Goal: Check status: Check status

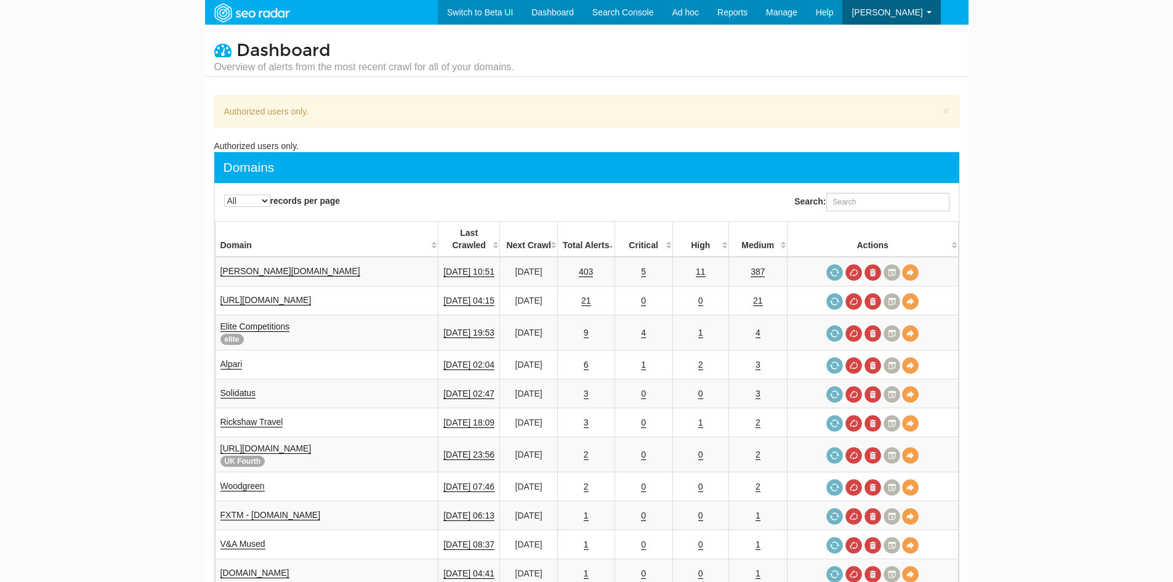
select select "-1"
click at [584, 389] on link "3" at bounding box center [586, 394] width 5 height 10
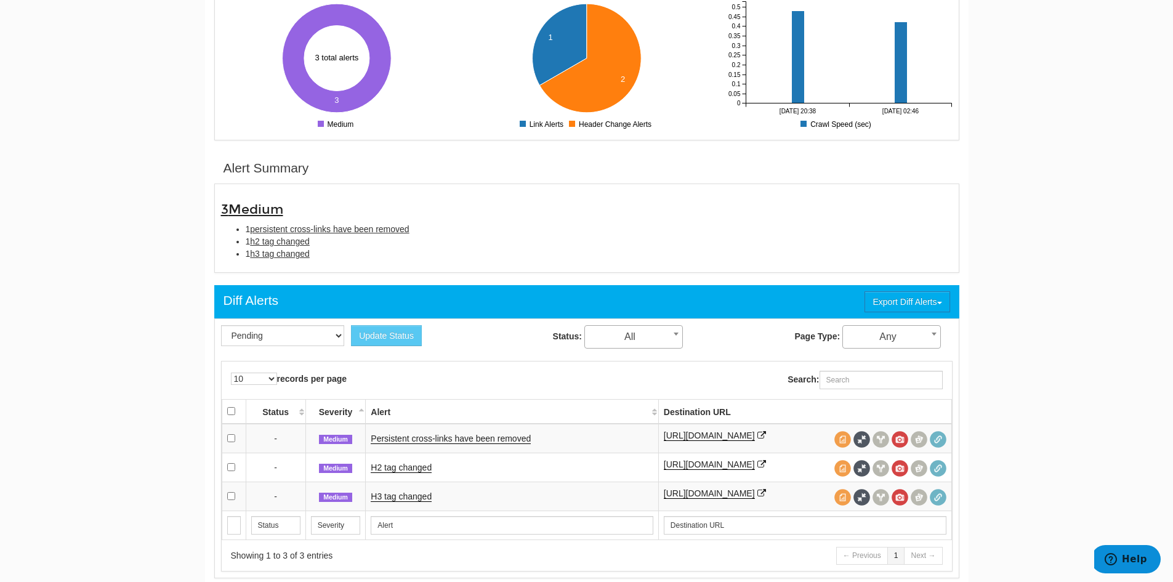
scroll to position [308, 0]
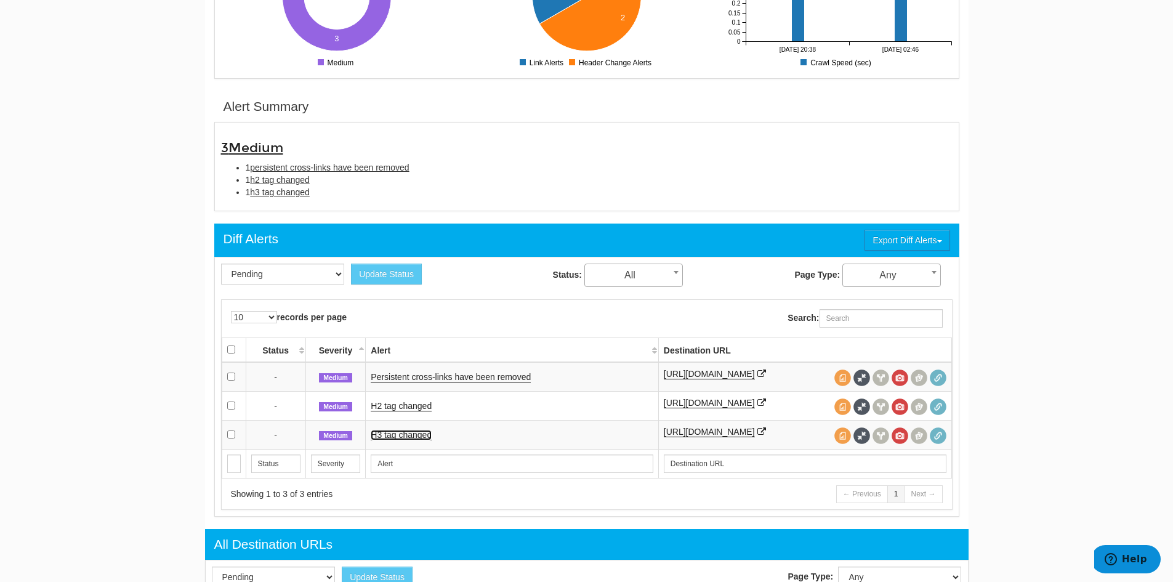
click at [391, 438] on link "H3 tag changed" at bounding box center [401, 435] width 61 height 10
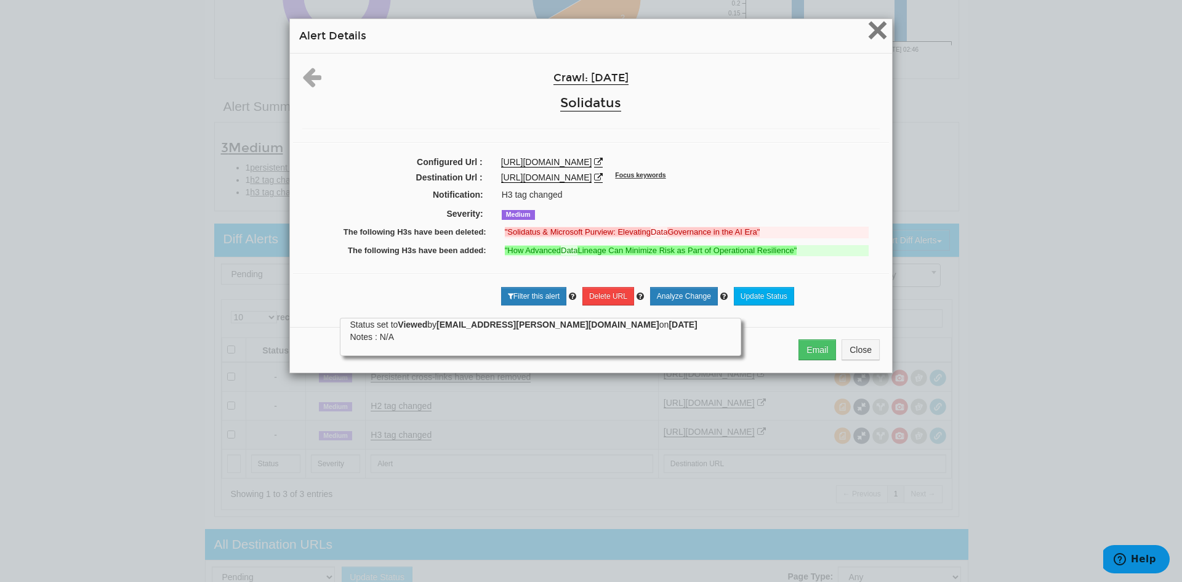
click at [883, 36] on span "×" at bounding box center [878, 29] width 22 height 41
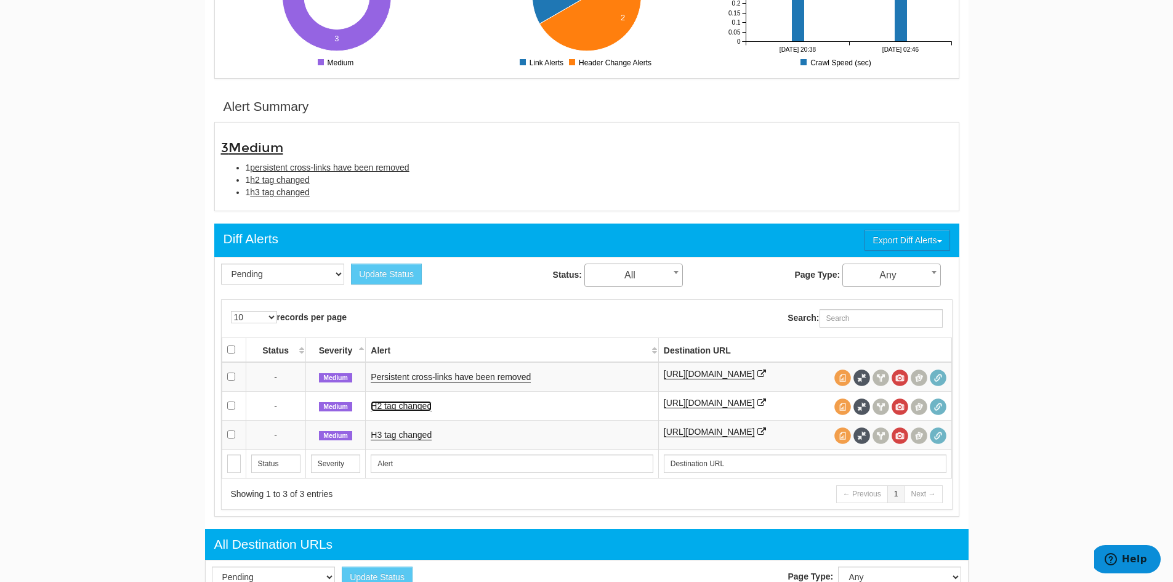
click at [413, 408] on link "H2 tag changed" at bounding box center [401, 406] width 61 height 10
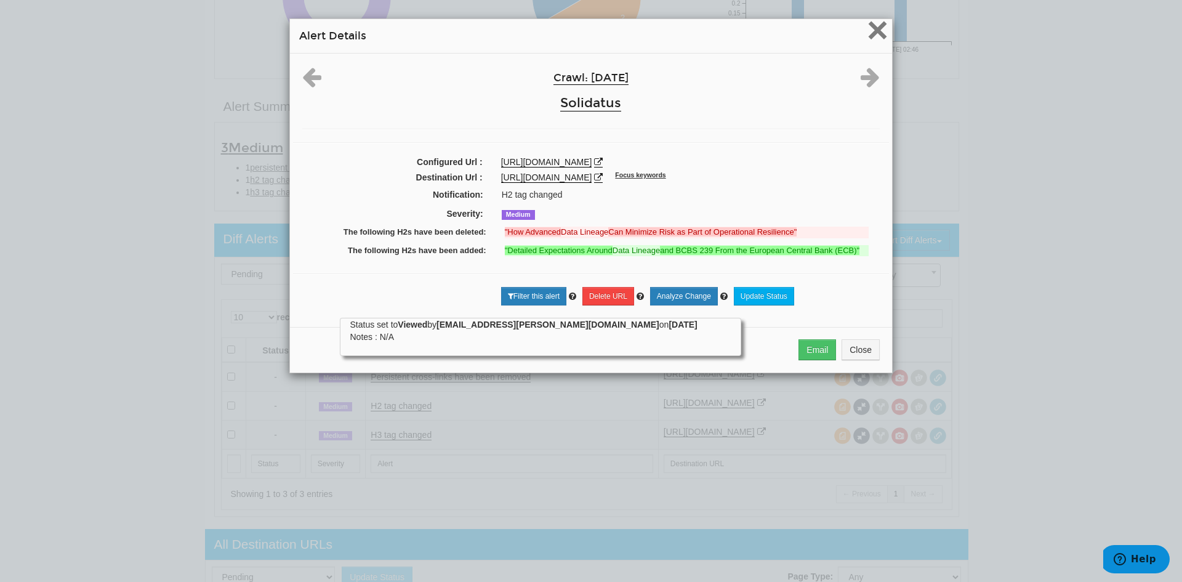
click at [875, 30] on span "×" at bounding box center [878, 29] width 22 height 41
